Goal: Check status: Check status

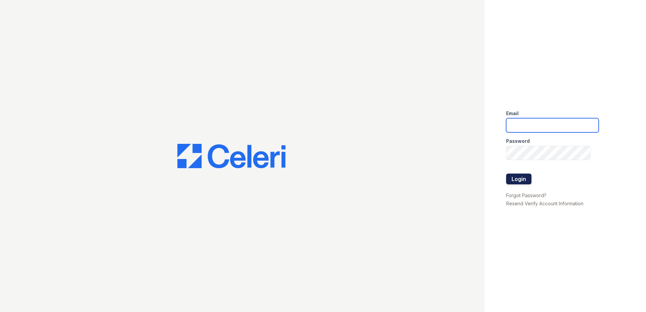
type input "[EMAIL_ADDRESS][DOMAIN_NAME]"
click at [528, 178] on button "Login" at bounding box center [518, 179] width 25 height 11
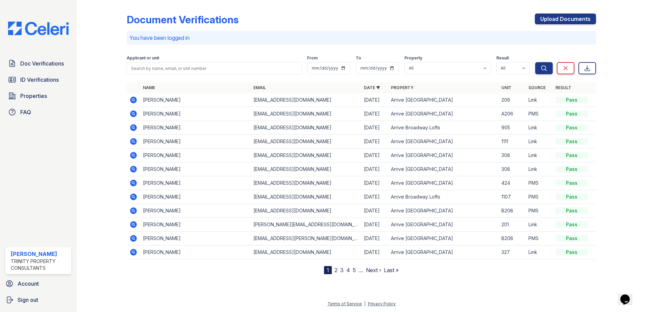
click at [39, 73] on div "Doc Verifications ID Verifications Properties FAQ" at bounding box center [38, 88] width 71 height 62
click at [43, 77] on span "ID Verifications" at bounding box center [39, 80] width 39 height 8
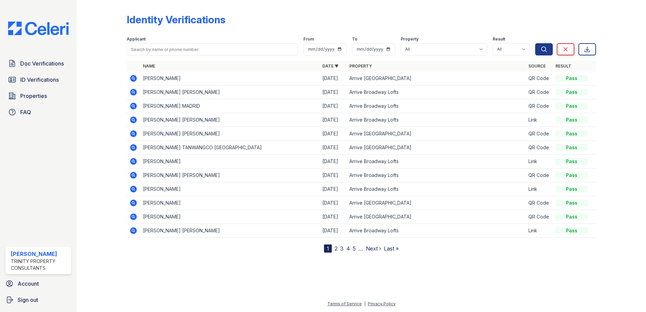
click at [134, 78] on icon at bounding box center [133, 78] width 2 height 2
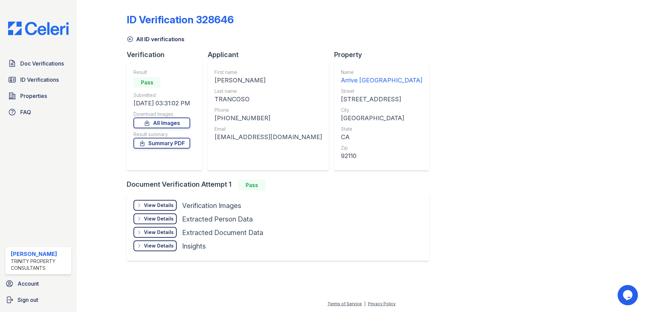
click at [161, 201] on div "View Details Details" at bounding box center [155, 205] width 43 height 11
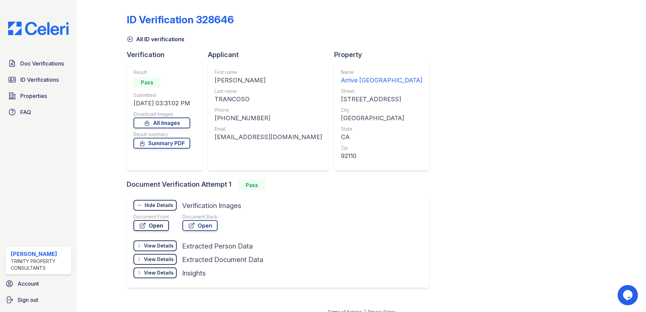
click at [152, 224] on link "Open" at bounding box center [151, 225] width 35 height 11
